Goal: Entertainment & Leisure: Consume media (video, audio)

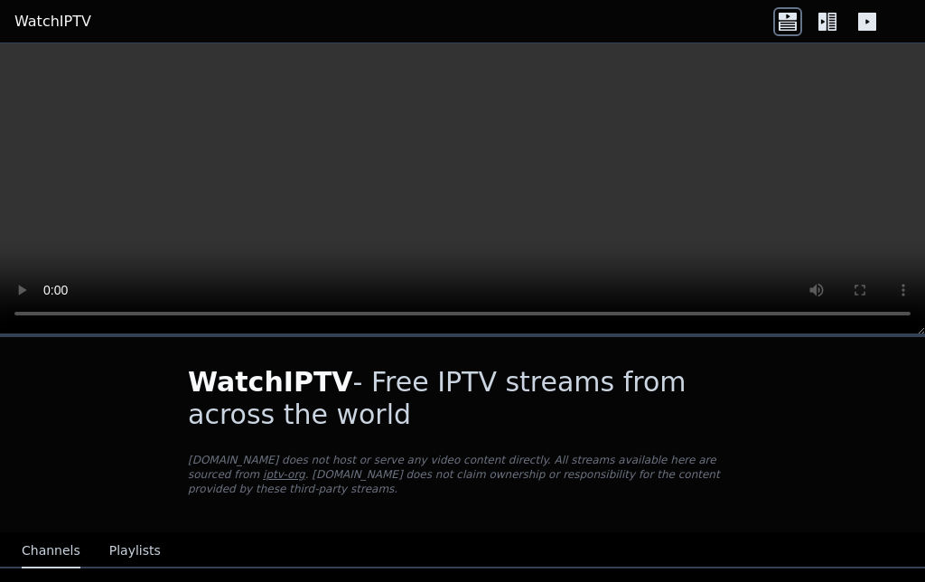
click at [471, 185] on video at bounding box center [462, 188] width 925 height 291
click at [822, 223] on video at bounding box center [462, 188] width 925 height 291
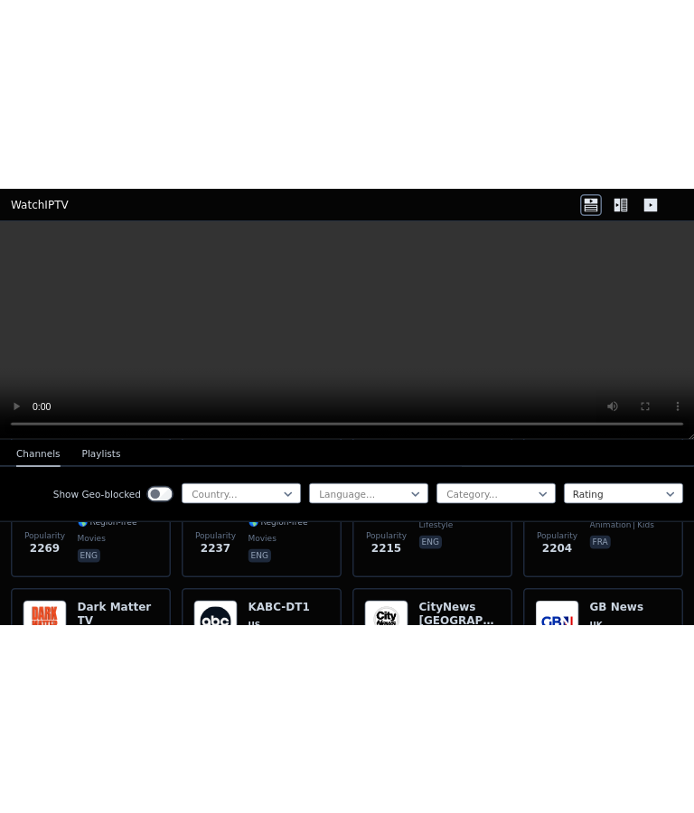
scroll to position [1171, 0]
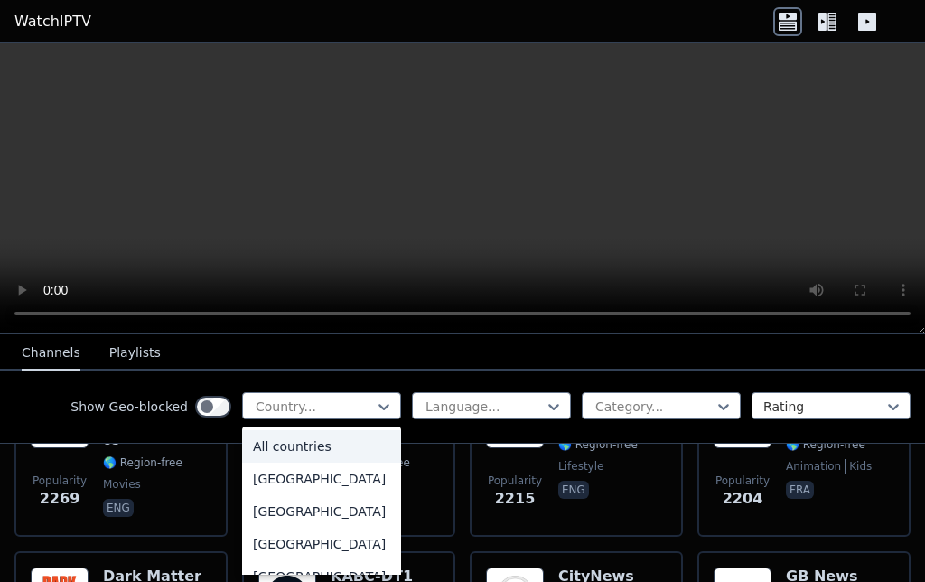
click at [828, 126] on video at bounding box center [462, 188] width 925 height 291
click at [824, 201] on video at bounding box center [462, 188] width 925 height 291
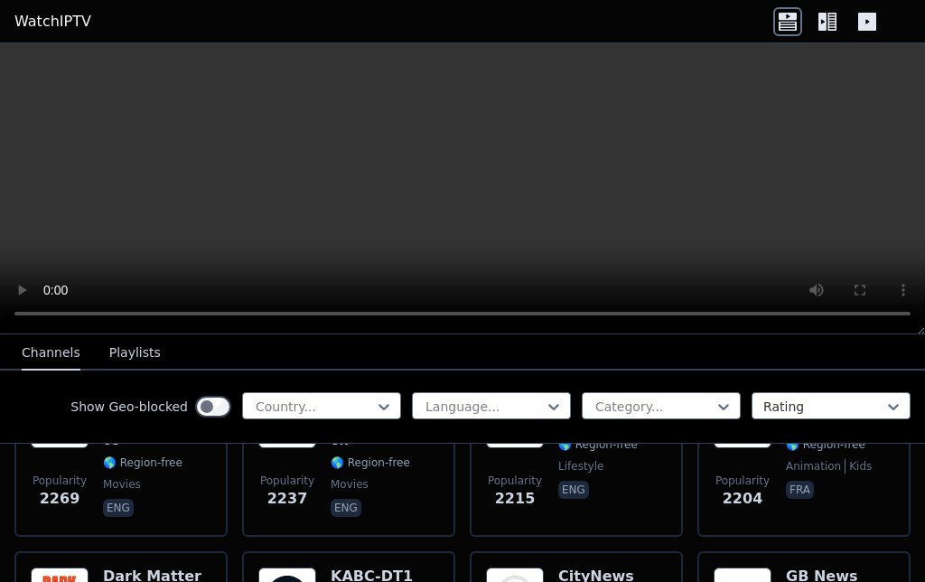
click at [387, 391] on div "Show Geo-blocked Country... Language... Category... Rating" at bounding box center [462, 406] width 925 height 73
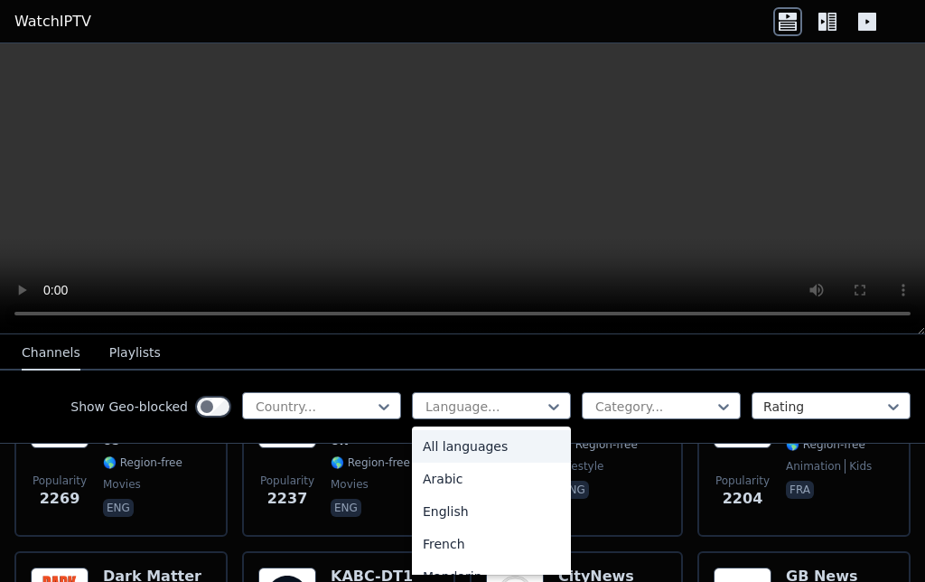
click at [812, 199] on video at bounding box center [462, 188] width 925 height 291
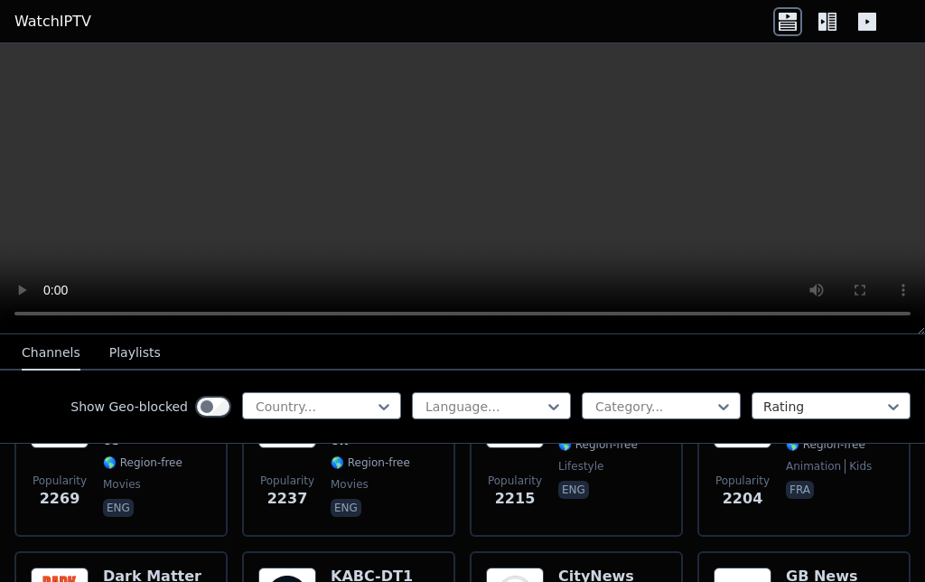
click at [778, 217] on video at bounding box center [462, 188] width 925 height 291
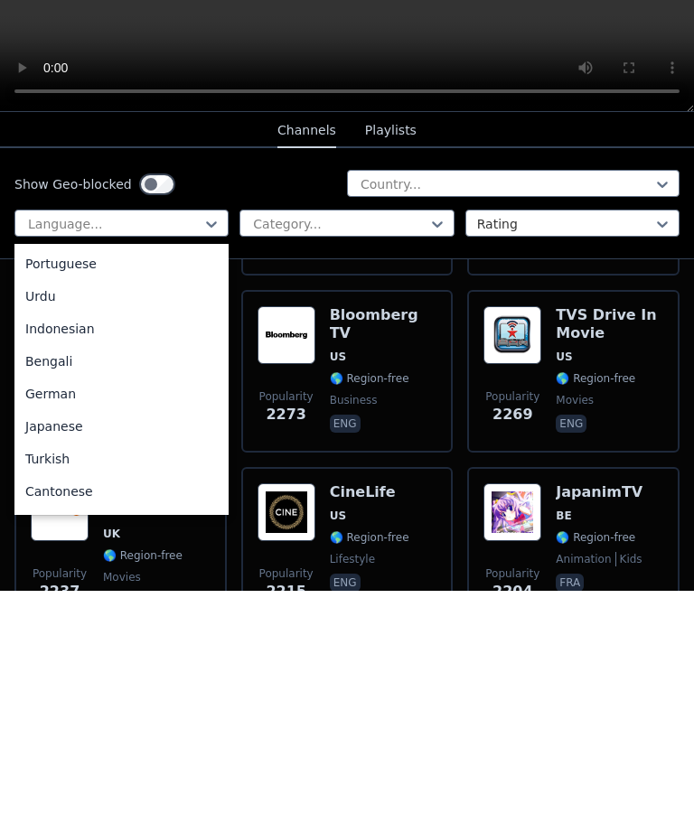
scroll to position [1, 0]
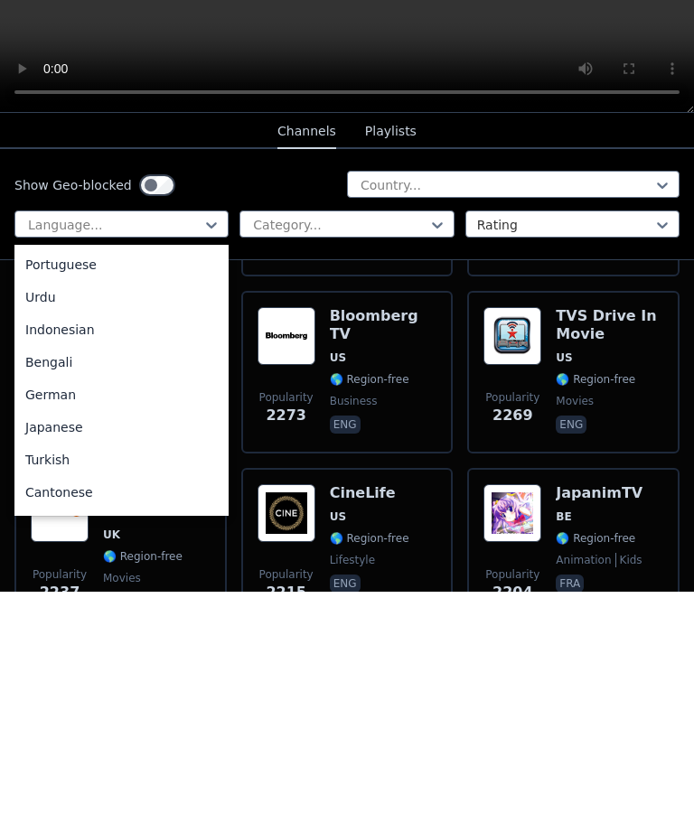
click at [83, 581] on div "Japanese" at bounding box center [121, 648] width 214 height 33
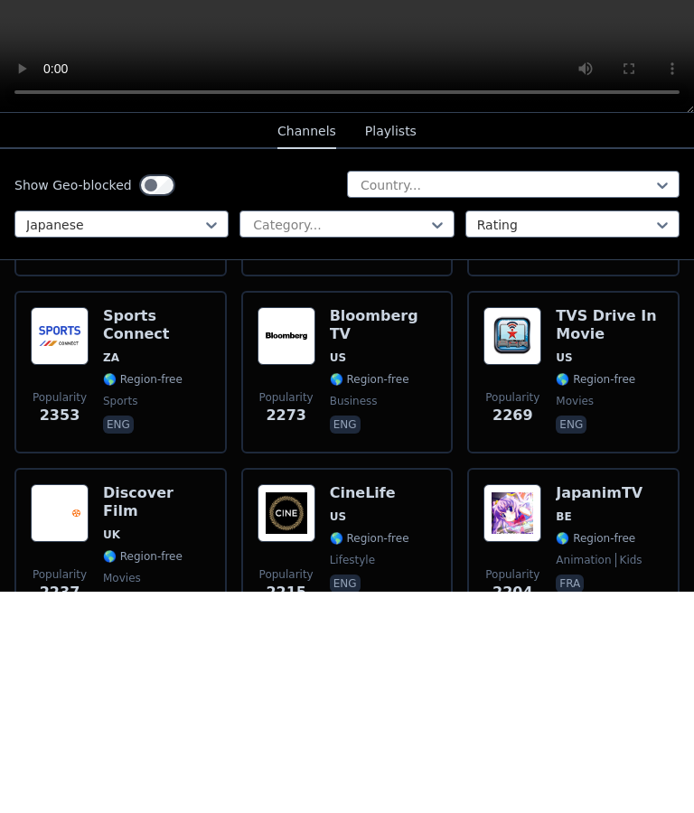
scroll to position [0, 0]
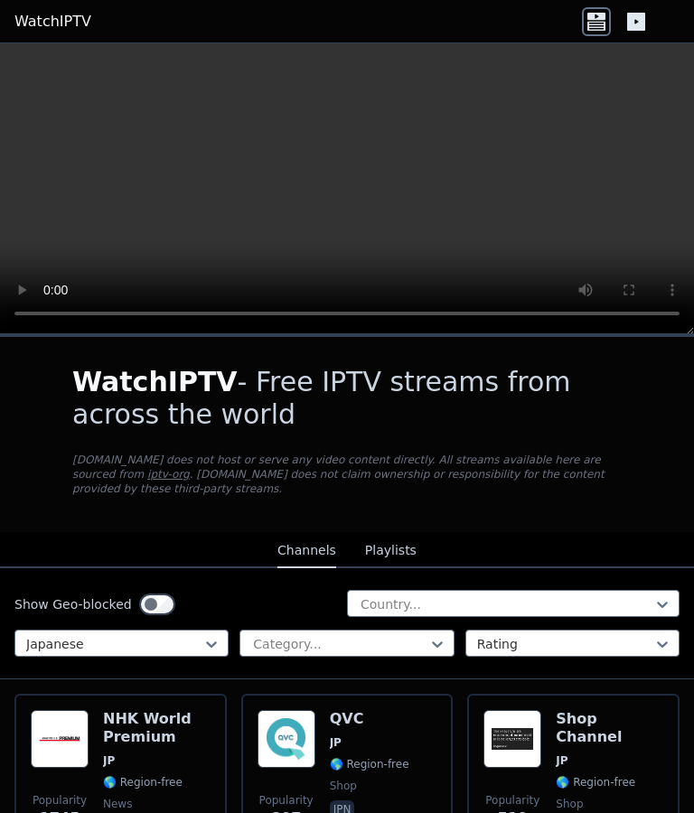
click at [433, 581] on div "Category..." at bounding box center [346, 643] width 214 height 27
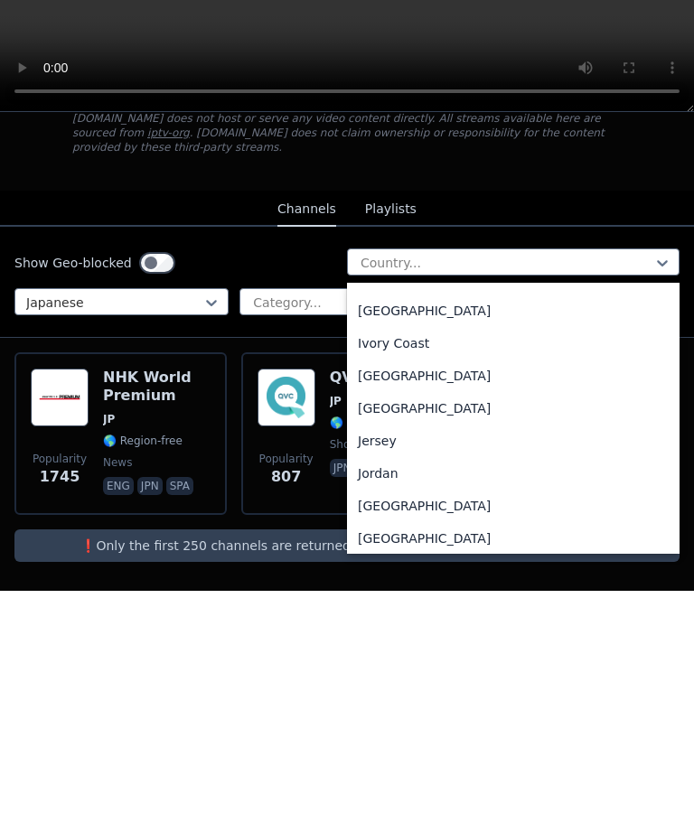
scroll to position [2985, 0]
click at [398, 581] on div "[GEOGRAPHIC_DATA]" at bounding box center [513, 628] width 332 height 33
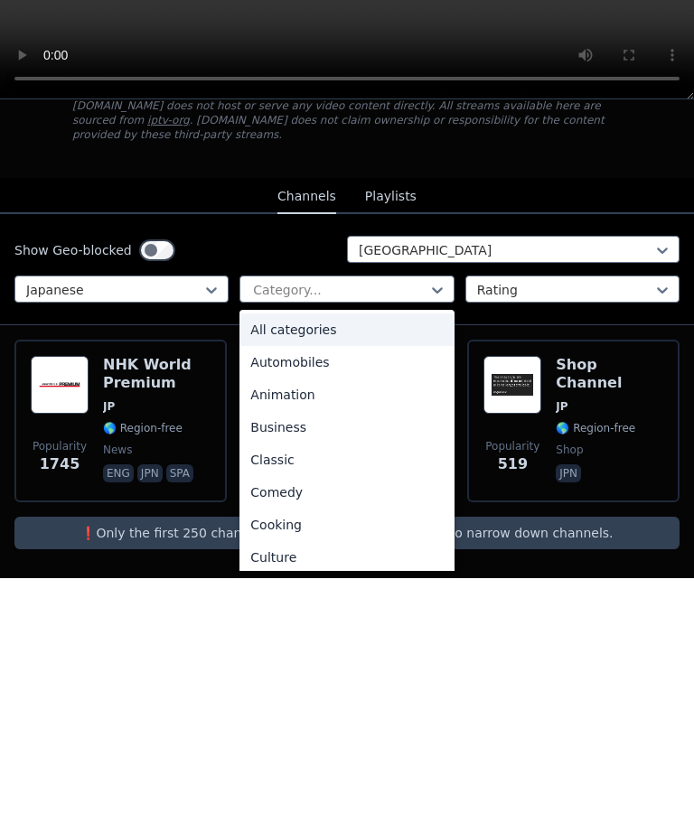
click at [355, 548] on div "All categories" at bounding box center [346, 564] width 214 height 33
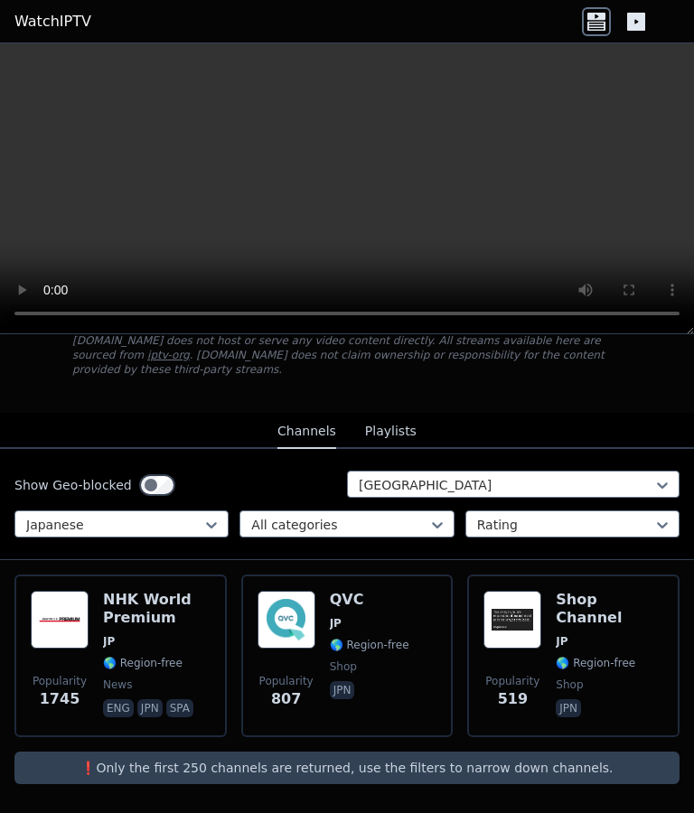
scroll to position [119, 0]
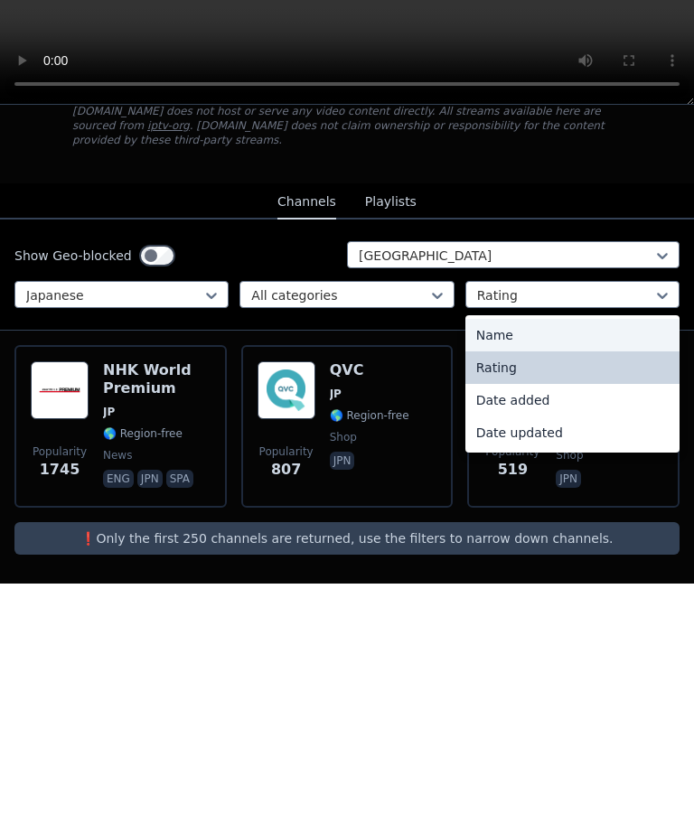
click at [634, 548] on div "Name" at bounding box center [572, 564] width 214 height 33
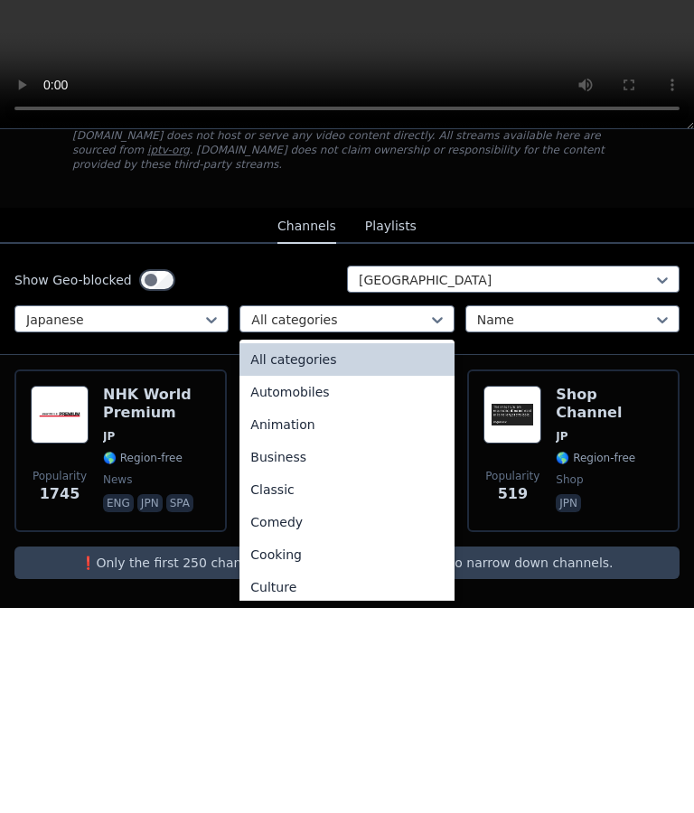
scroll to position [1, 0]
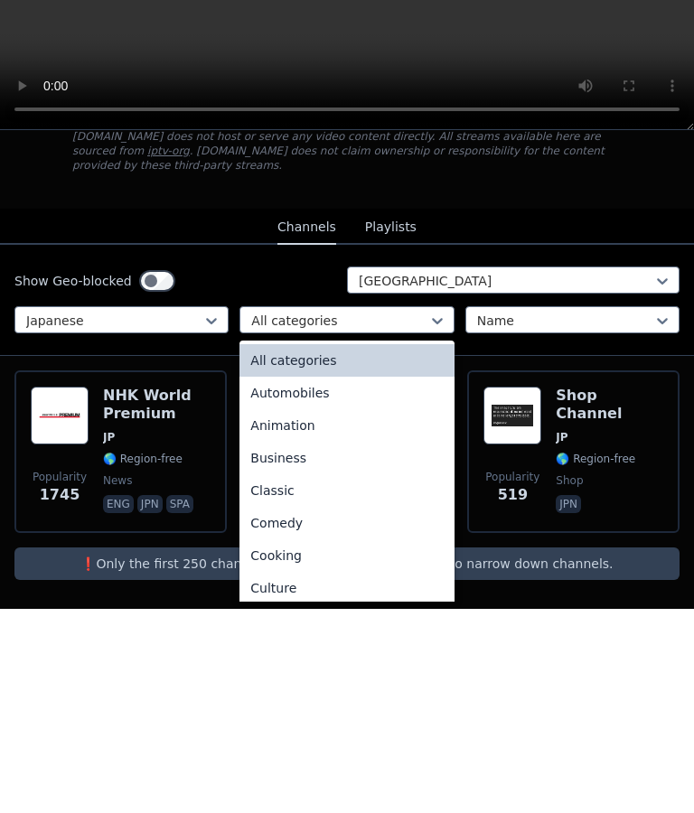
click at [323, 581] on div "Animation" at bounding box center [346, 629] width 214 height 33
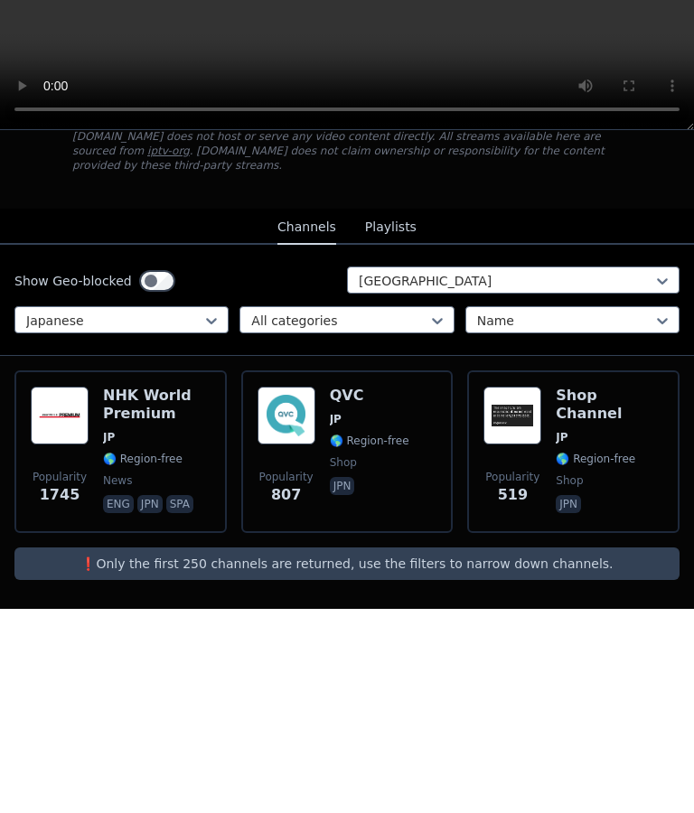
scroll to position [0, 0]
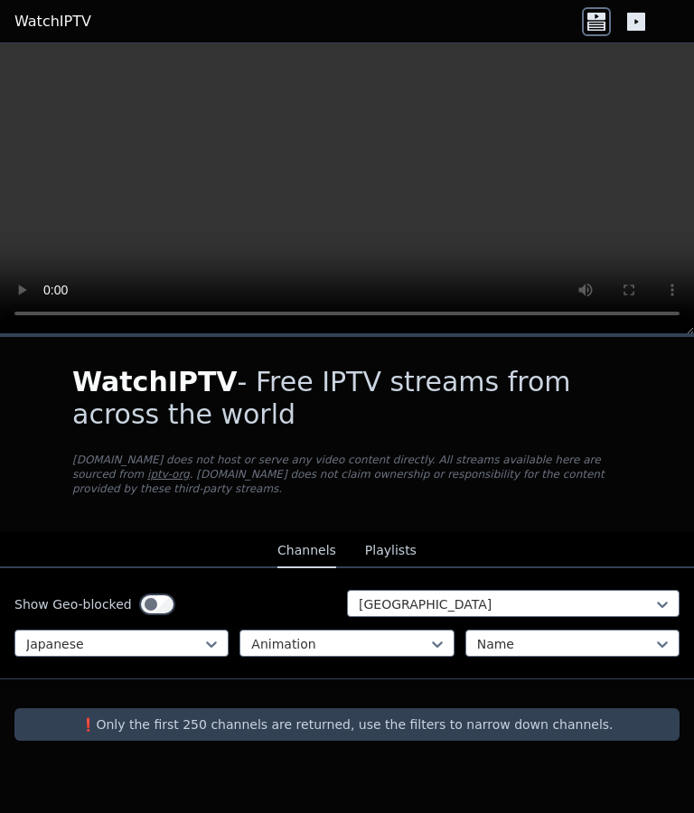
click at [391, 545] on button "Playlists" at bounding box center [390, 551] width 51 height 34
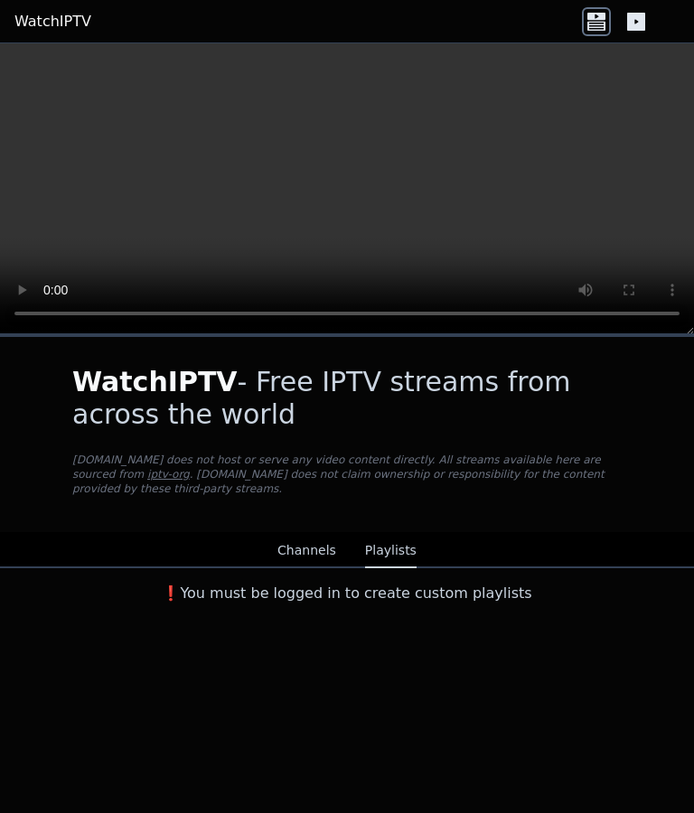
click at [310, 543] on button "Channels" at bounding box center [306, 551] width 59 height 34
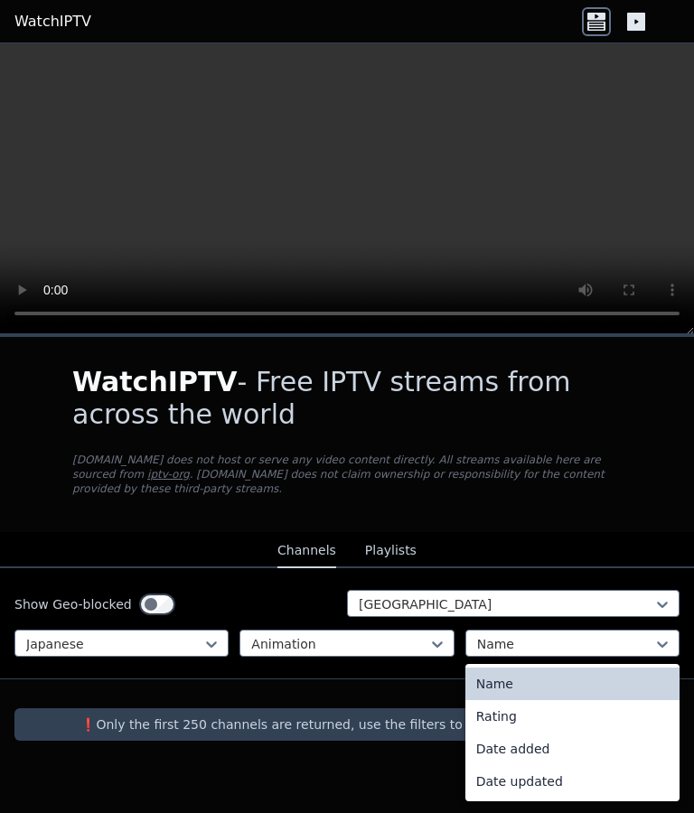
click at [667, 525] on div "WatchIPTV - Free IPTV streams from across the world WatchIPTV.xyz does not host…" at bounding box center [347, 553] width 694 height 433
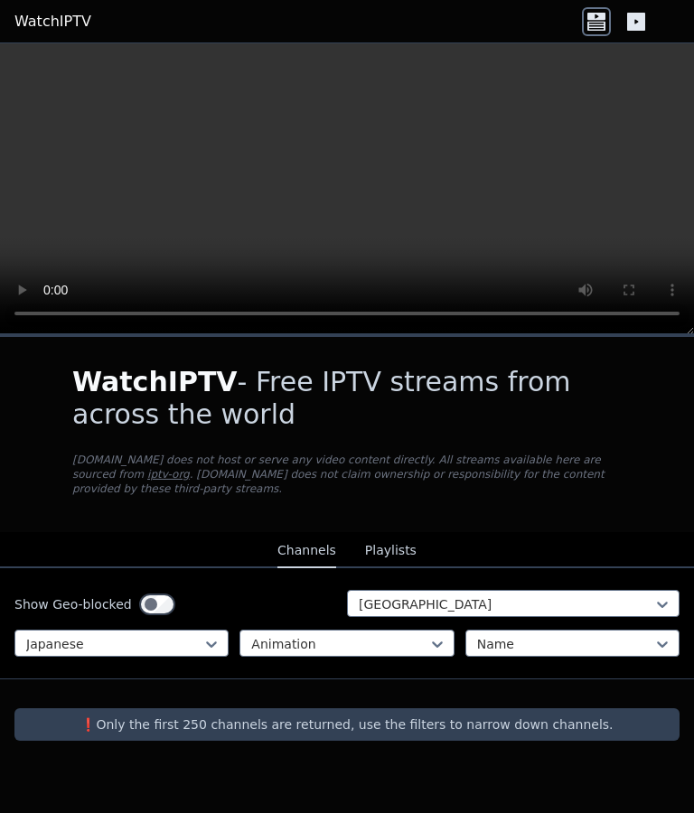
click at [560, 184] on video at bounding box center [347, 188] width 694 height 291
click at [667, 67] on video at bounding box center [347, 188] width 694 height 291
click at [676, 69] on video at bounding box center [347, 188] width 694 height 291
click at [555, 201] on video at bounding box center [347, 188] width 694 height 291
click at [400, 551] on button "Playlists" at bounding box center [390, 551] width 51 height 34
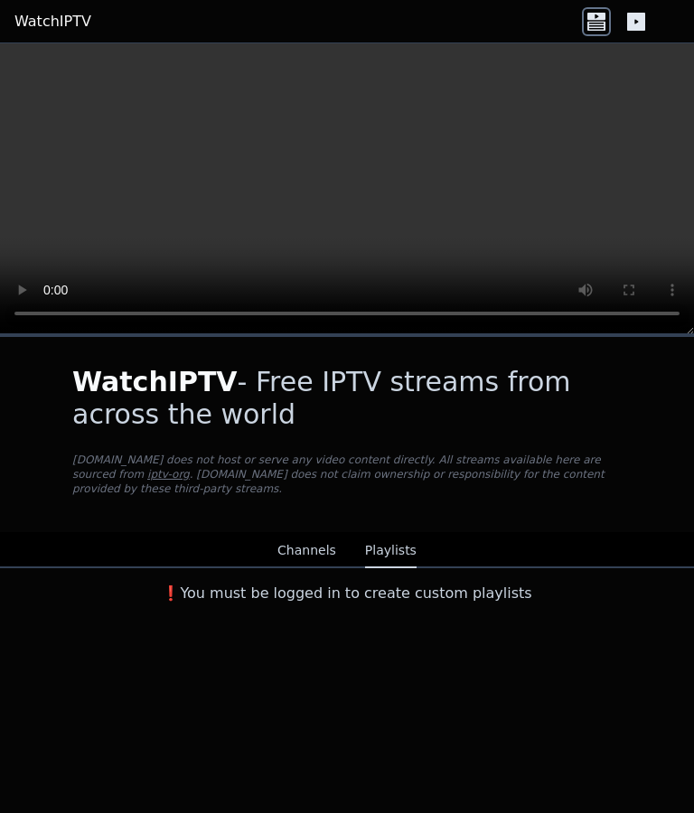
click at [298, 566] on button "Channels" at bounding box center [306, 551] width 59 height 34
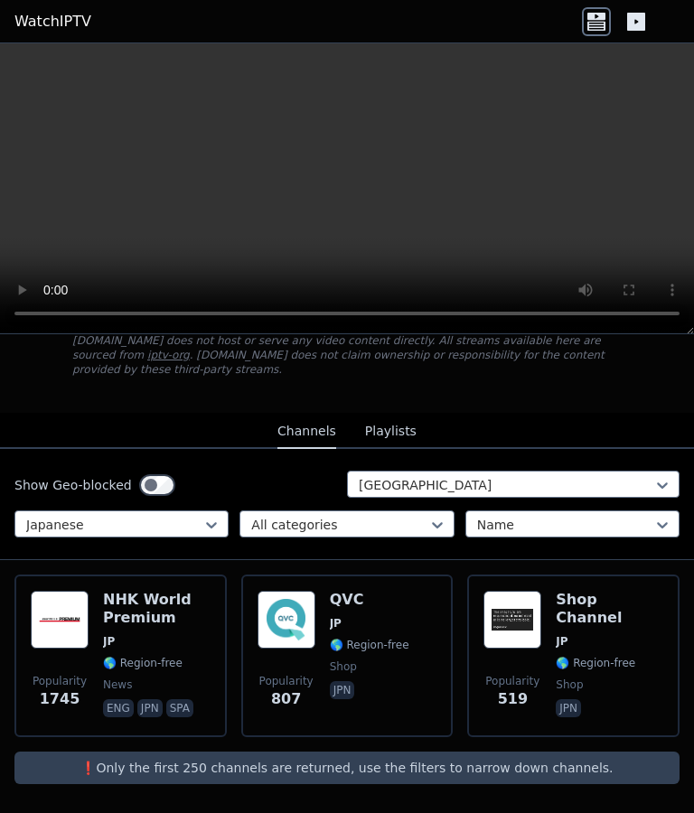
scroll to position [119, 0]
click at [169, 581] on span "JP" at bounding box center [156, 641] width 107 height 14
click at [549, 581] on p "❗️Only the first 250 channels are returned, use the filters to narrow down chan…" at bounding box center [347, 768] width 650 height 18
click at [359, 581] on span "shop" at bounding box center [369, 666] width 79 height 14
click at [577, 581] on div "Shop Channel JP 🌎 Region-free shop jpn" at bounding box center [608, 656] width 107 height 130
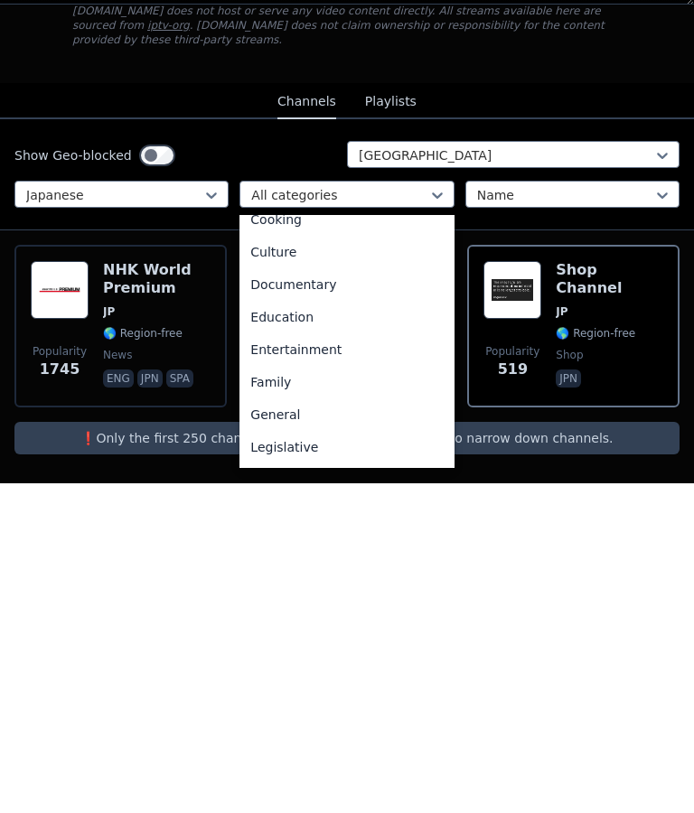
scroll to position [213, 0]
click at [351, 581] on div "Entertainment" at bounding box center [346, 676] width 214 height 33
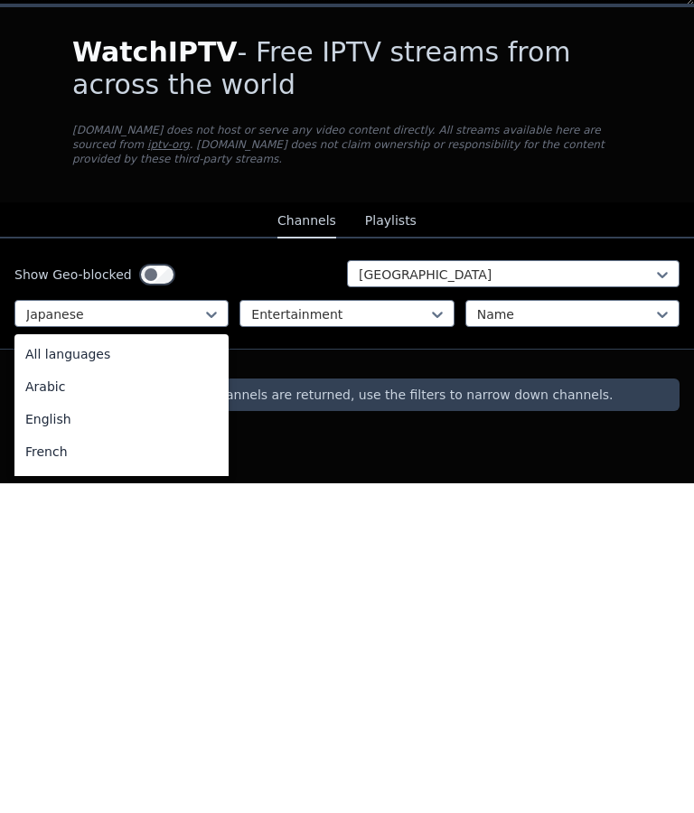
click at [154, 581] on div "All languages" at bounding box center [121, 683] width 214 height 33
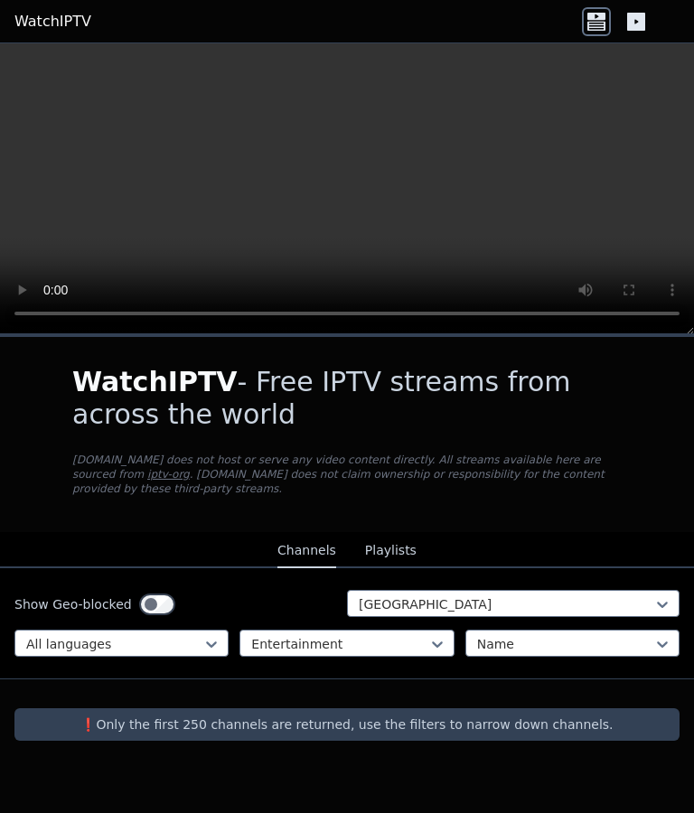
click at [549, 403] on h1 "WatchIPTV - Free IPTV streams from across the world" at bounding box center [346, 398] width 549 height 65
click at [644, 26] on icon at bounding box center [636, 22] width 18 height 18
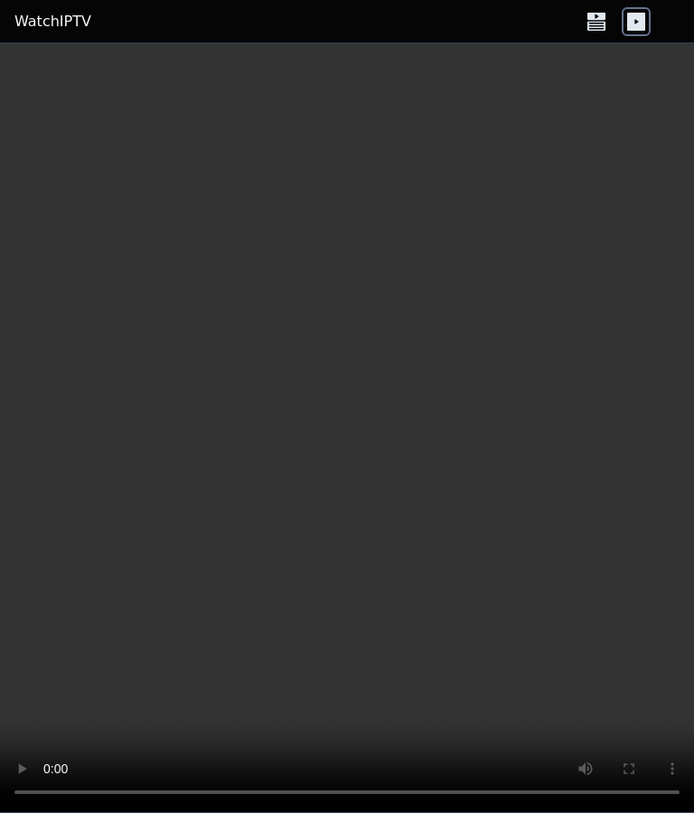
click at [585, 33] on icon at bounding box center [596, 21] width 29 height 29
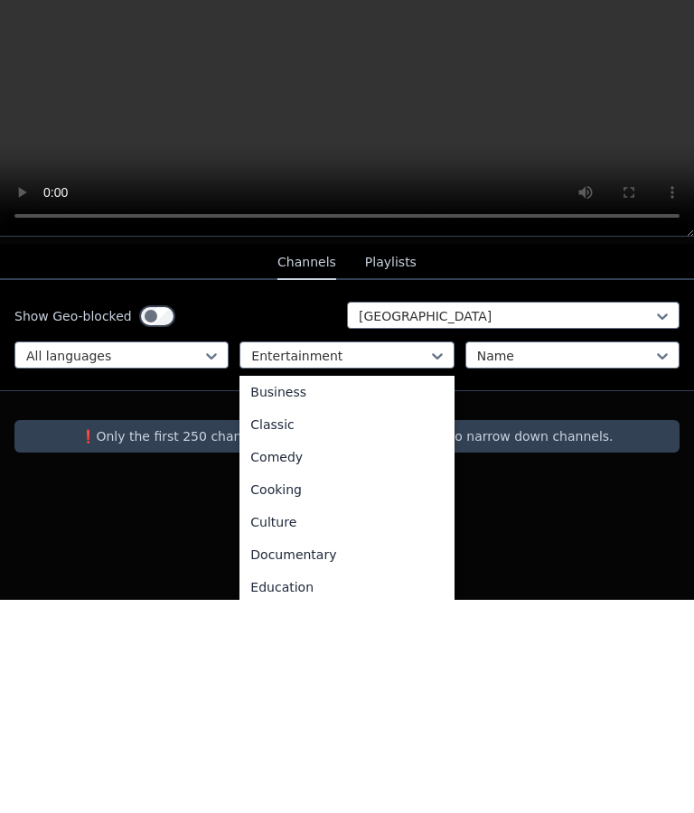
scroll to position [72, 0]
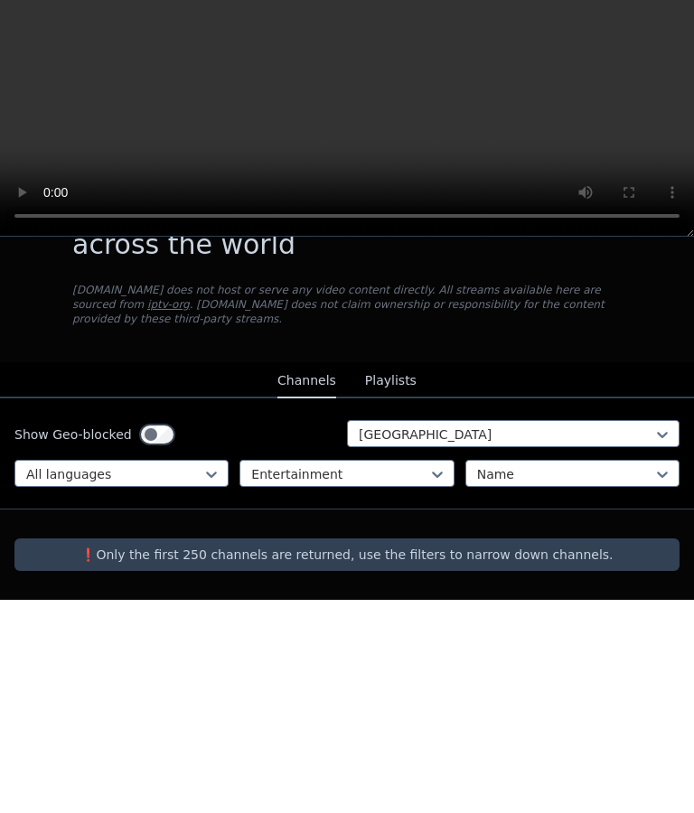
click at [437, 581] on div "Show Geo-blocked Japan All languages Entertainment Name" at bounding box center [347, 666] width 694 height 111
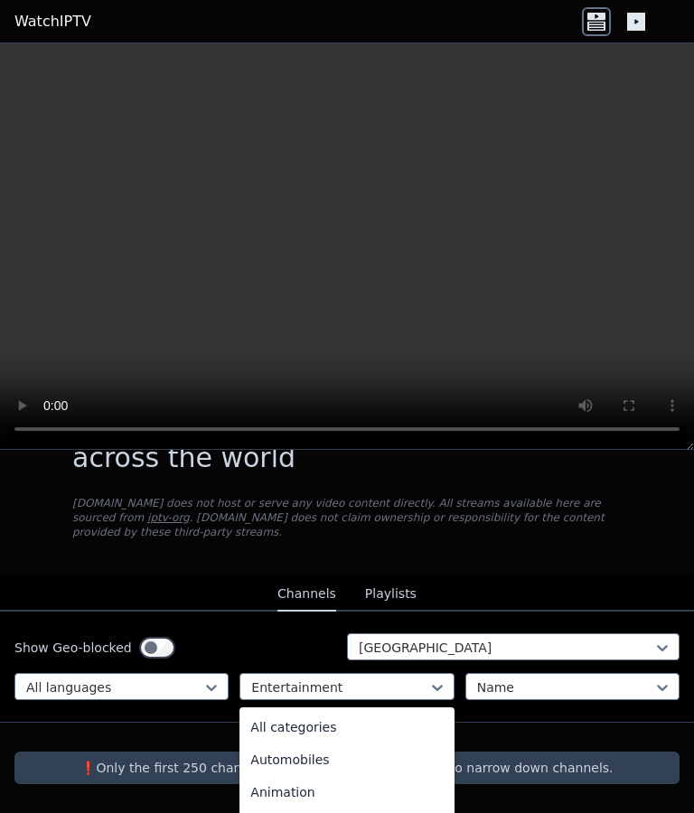
scroll to position [101, 0]
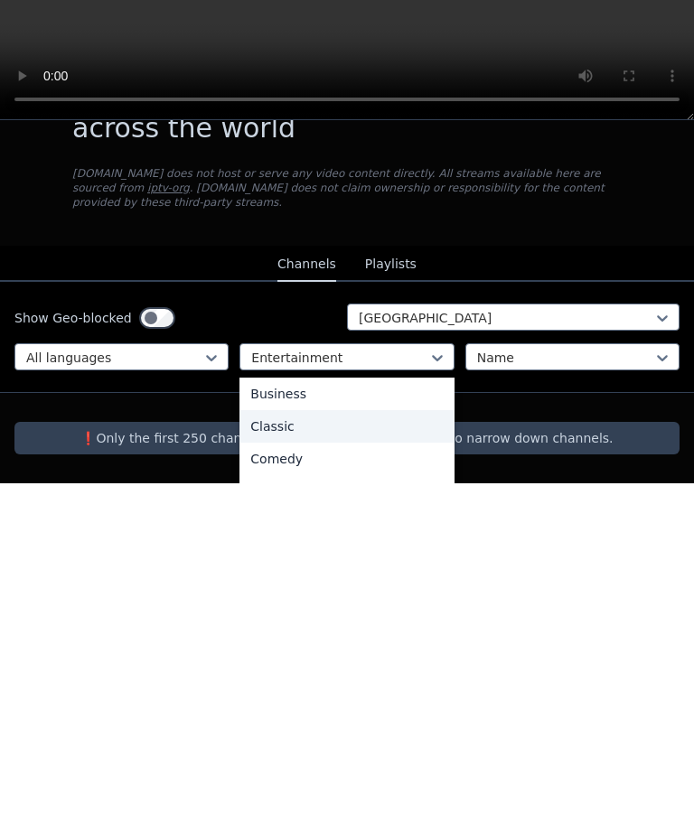
click at [305, 581] on div "Classic" at bounding box center [346, 756] width 214 height 33
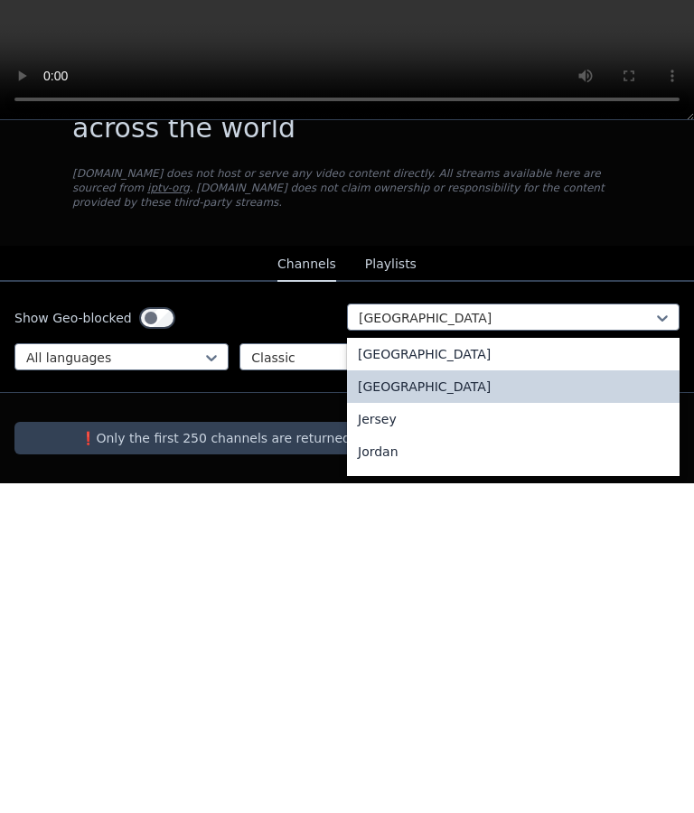
scroll to position [3065, 0]
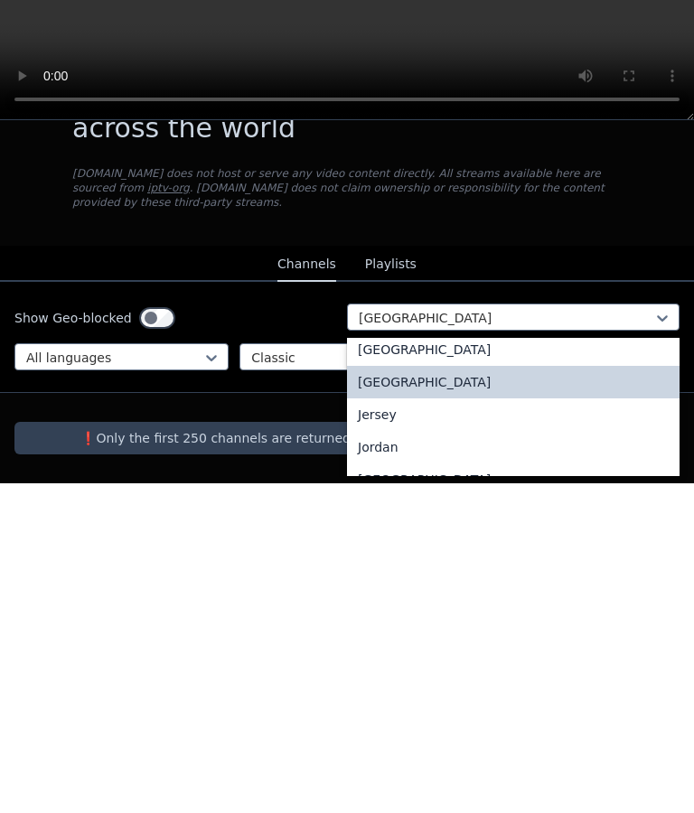
click at [415, 581] on div "[GEOGRAPHIC_DATA]" at bounding box center [513, 711] width 332 height 33
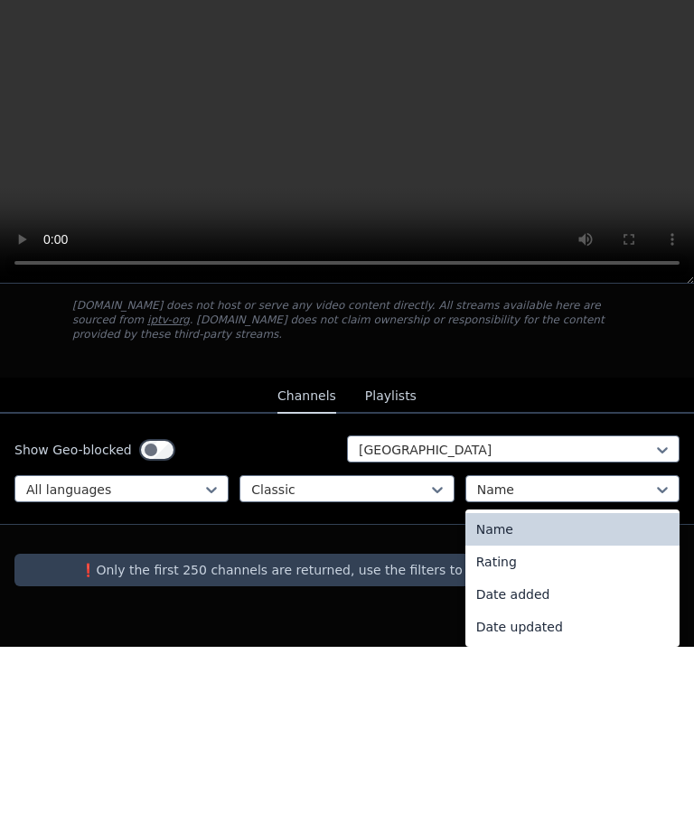
scroll to position [104, 0]
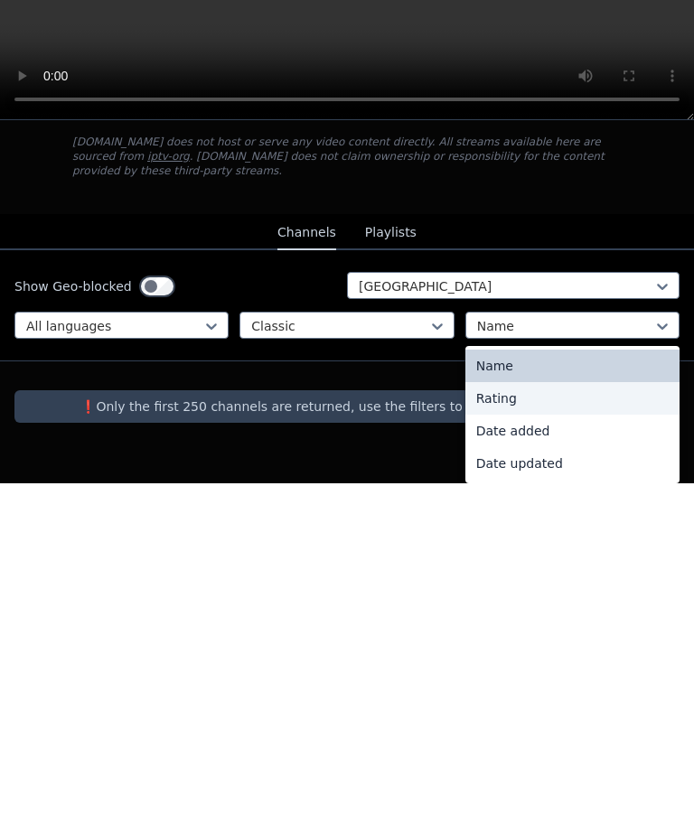
click at [522, 581] on div "Rating" at bounding box center [572, 728] width 214 height 33
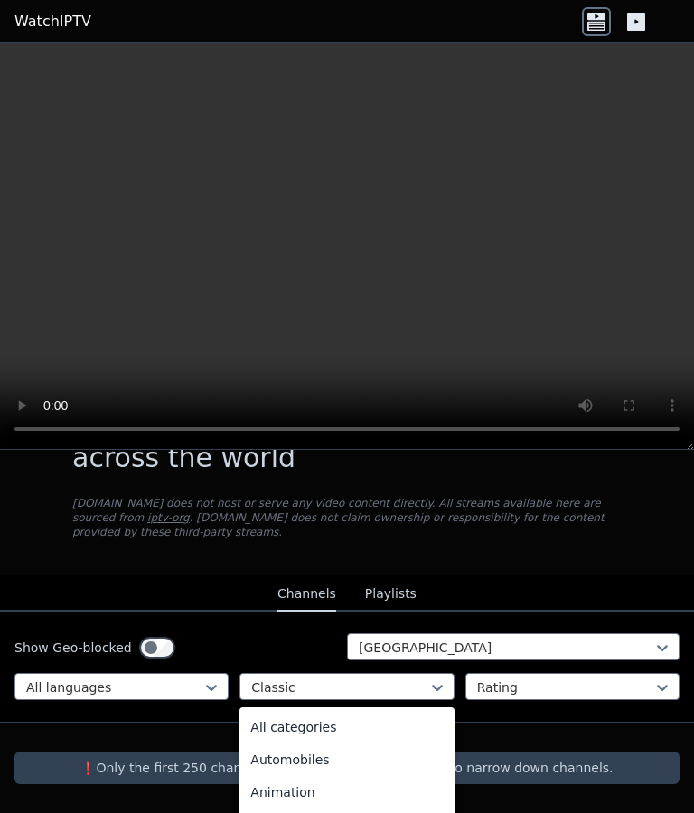
click at [408, 581] on div "All categories" at bounding box center [346, 727] width 214 height 33
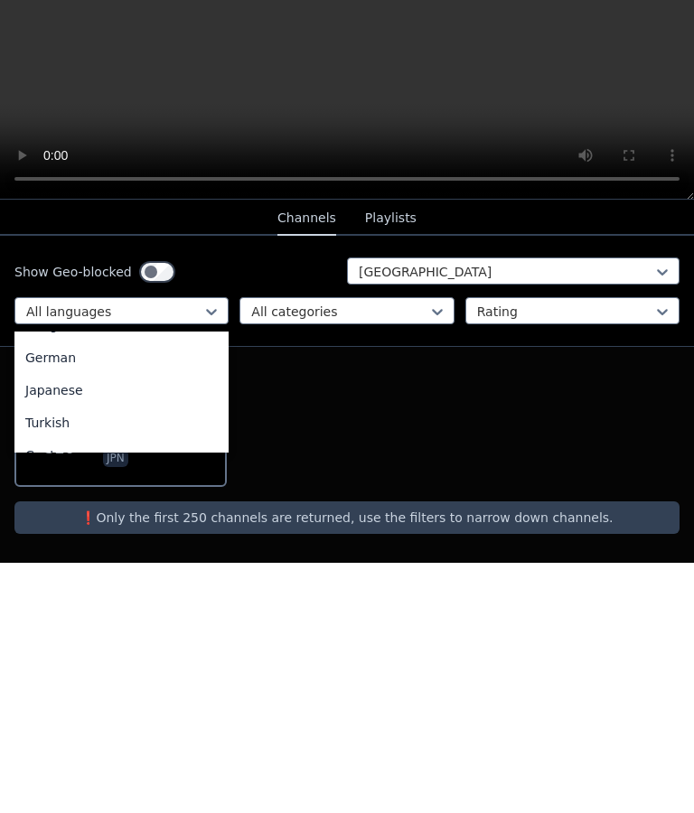
scroll to position [1, 0]
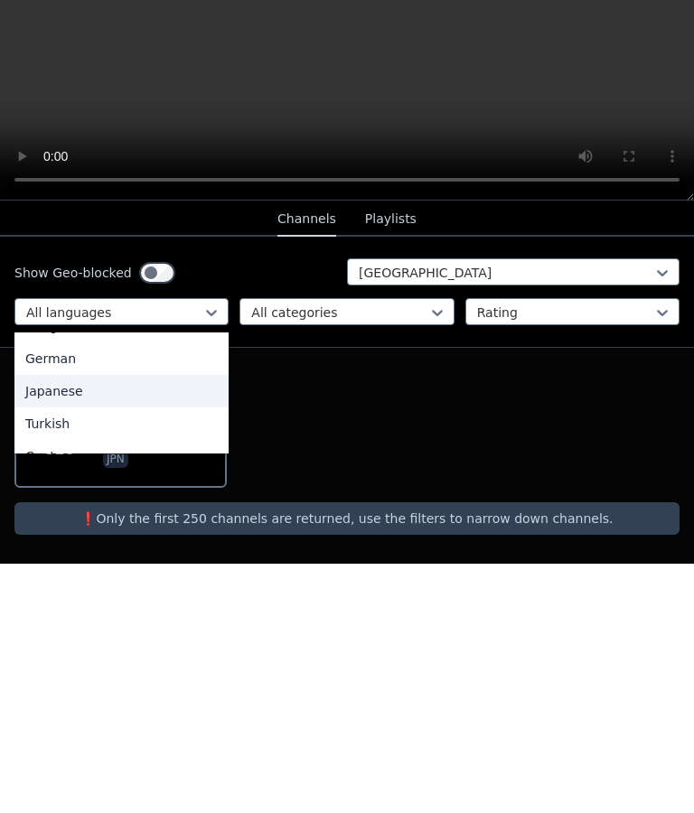
click at [119, 581] on div "Japanese" at bounding box center [121, 640] width 214 height 33
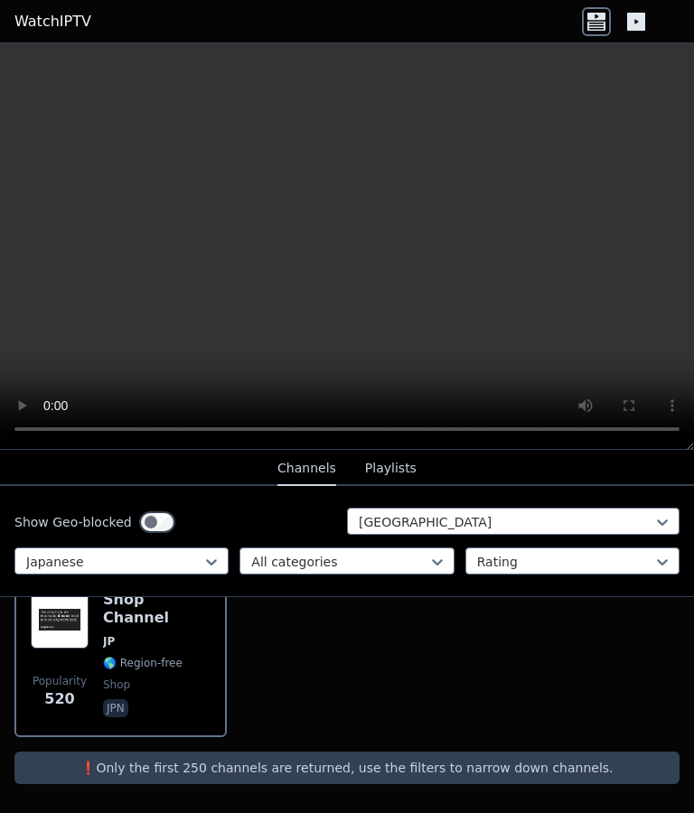
scroll to position [235, 0]
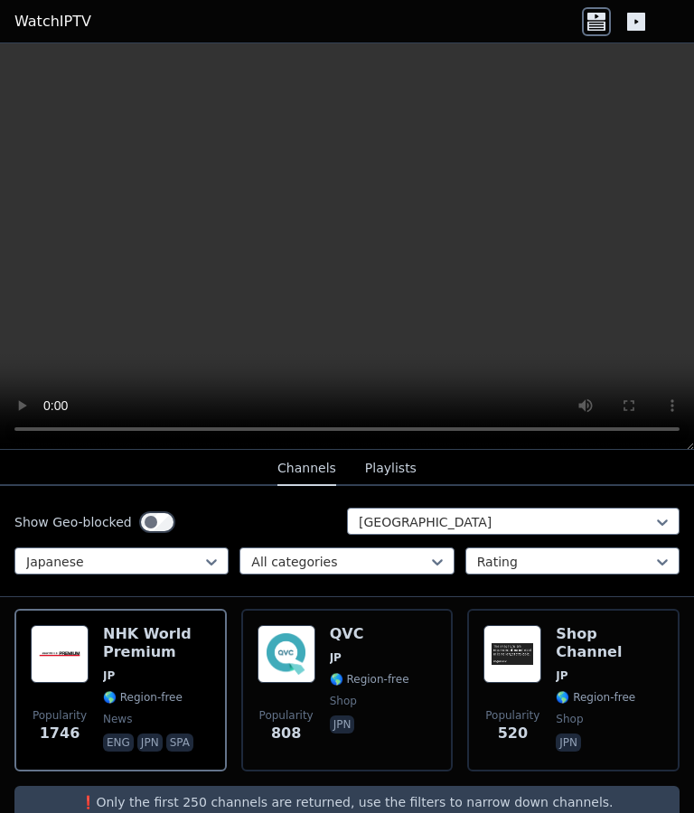
scroll to position [200, 0]
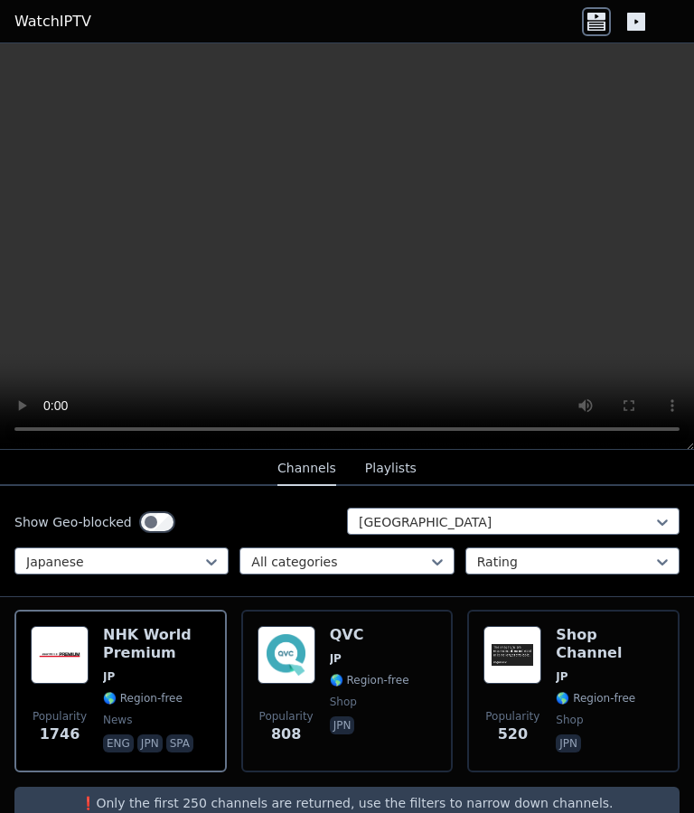
click at [359, 257] on video at bounding box center [347, 246] width 694 height 406
click at [678, 432] on video at bounding box center [347, 246] width 694 height 406
click at [672, 434] on video at bounding box center [347, 246] width 694 height 406
click at [672, 436] on video at bounding box center [347, 246] width 694 height 406
click at [347, 255] on video at bounding box center [347, 246] width 694 height 406
